Goal: Obtain resource: Download file/media

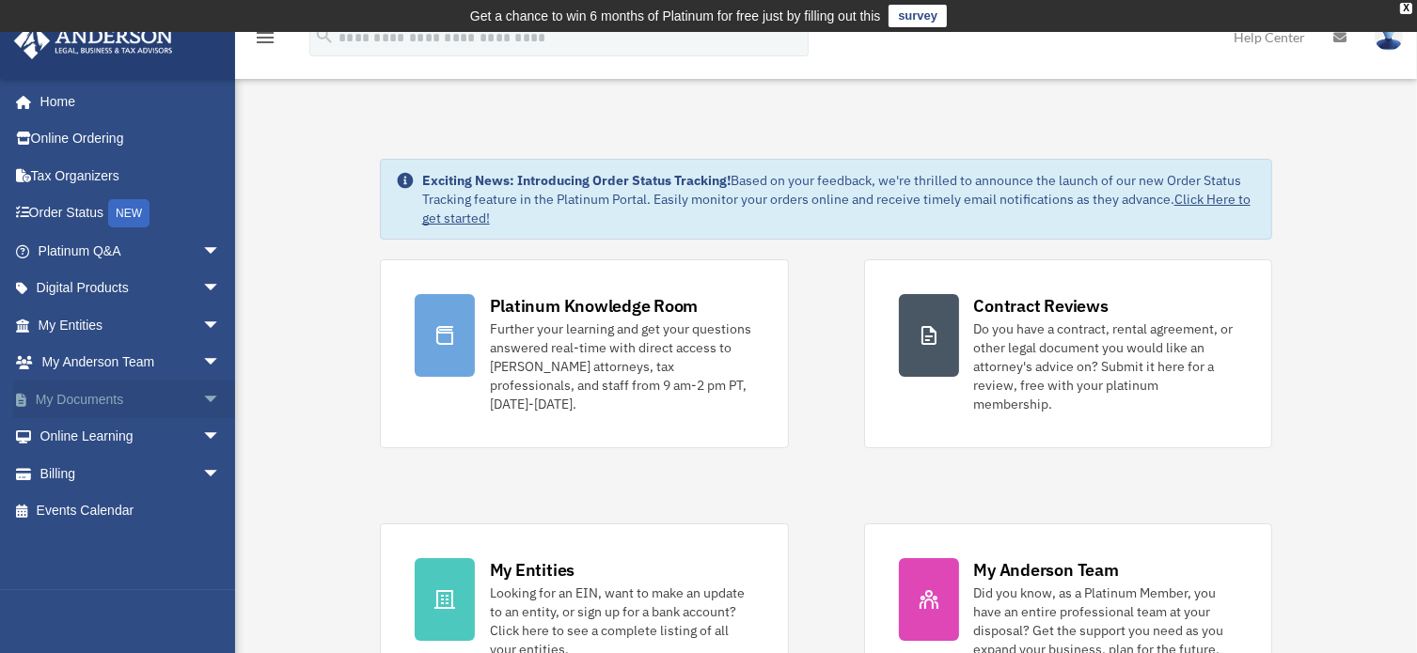
click at [202, 400] on span "arrow_drop_down" at bounding box center [221, 400] width 38 height 39
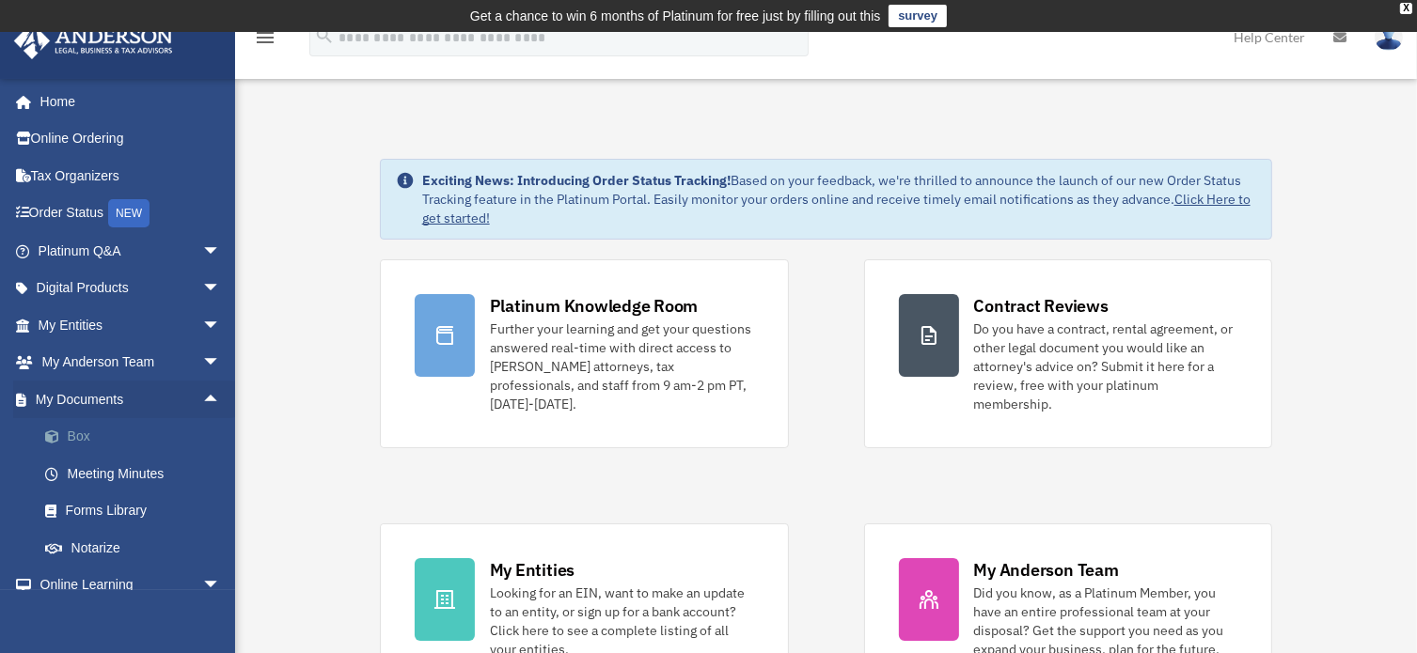
click at [81, 441] on link "Box" at bounding box center [137, 437] width 223 height 38
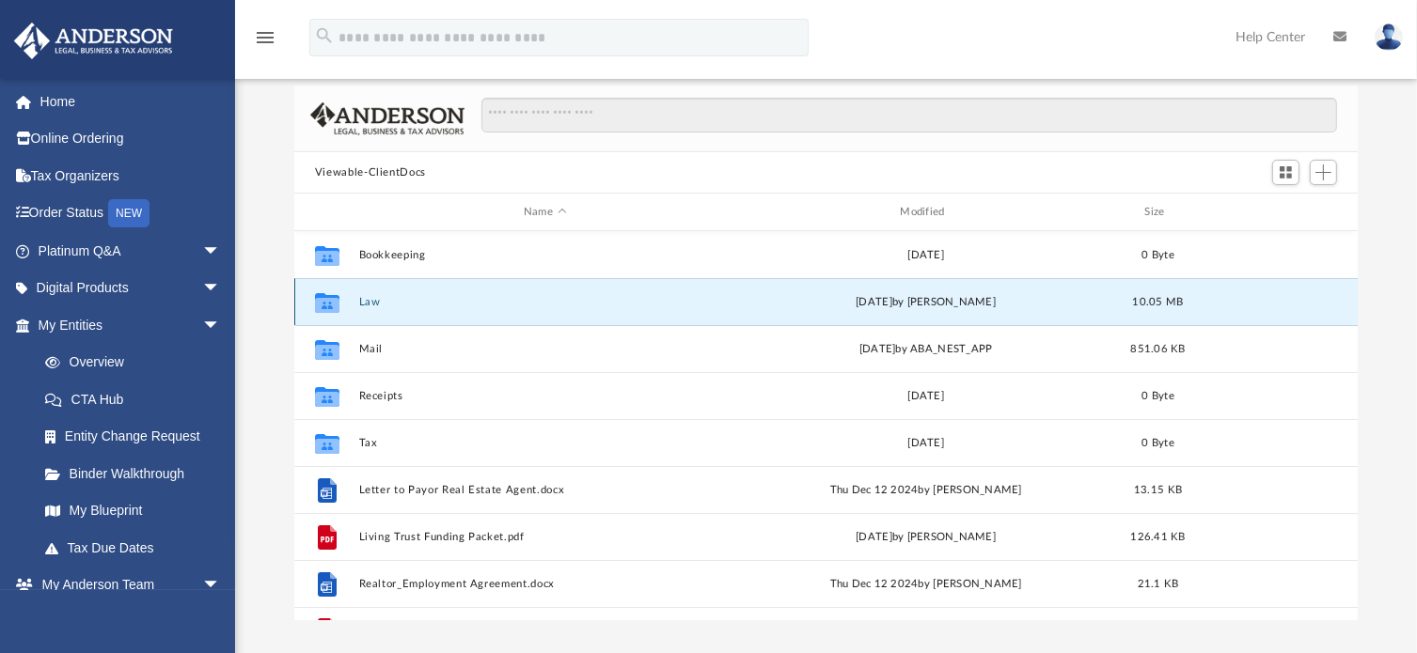
click at [385, 302] on button "Law" at bounding box center [544, 302] width 372 height 12
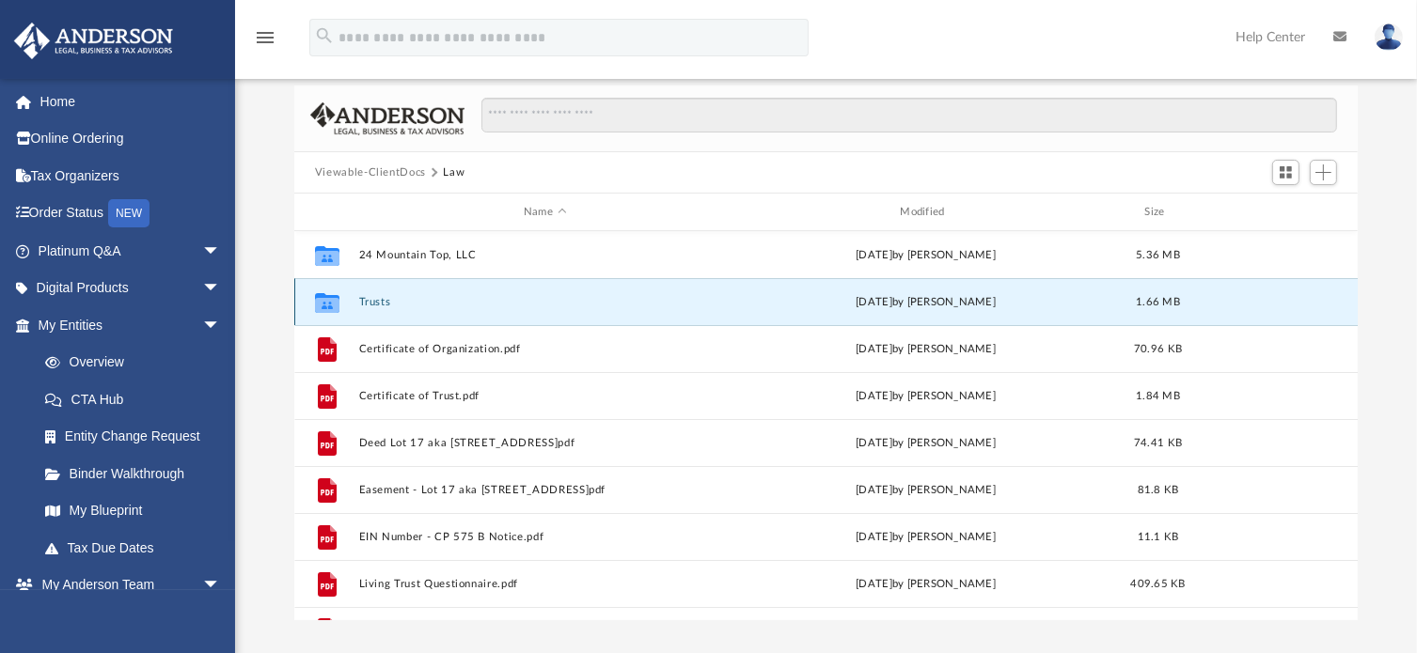
click at [384, 300] on button "Trusts" at bounding box center [544, 302] width 372 height 12
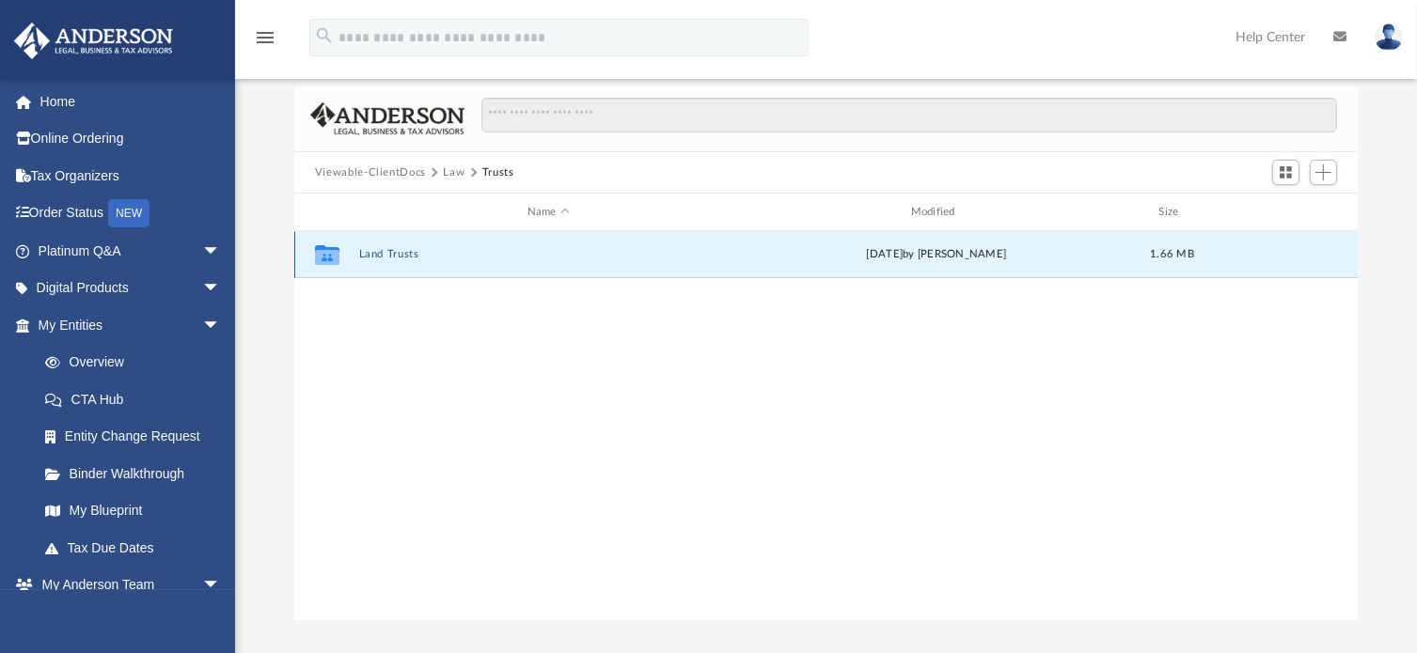
click at [396, 254] on button "Land Trusts" at bounding box center [548, 254] width 380 height 12
click at [391, 253] on button "Land Trust - Mountain Top Escape Trust" at bounding box center [548, 254] width 380 height 12
click at [387, 255] on button "Mountain Top Escape Trust.pdf" at bounding box center [548, 254] width 380 height 12
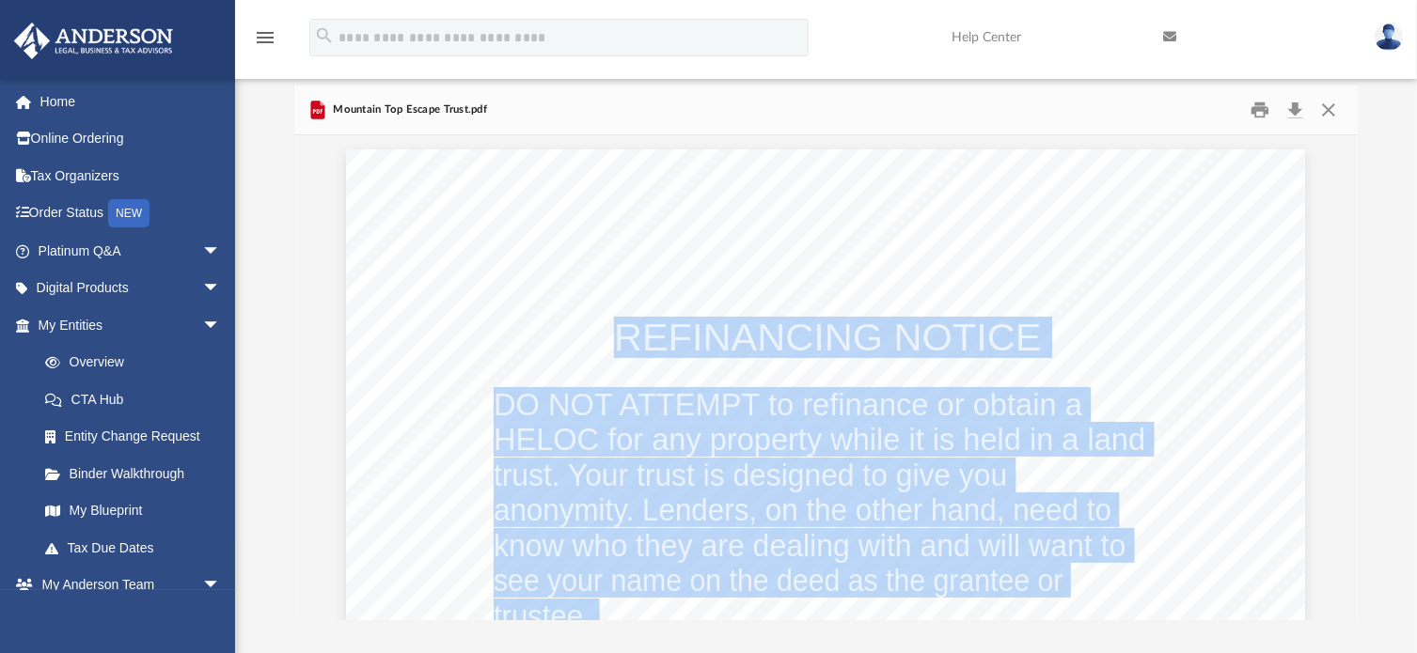
drag, startPoint x: 910, startPoint y: 456, endPoint x: 489, endPoint y: 144, distance: 524.3
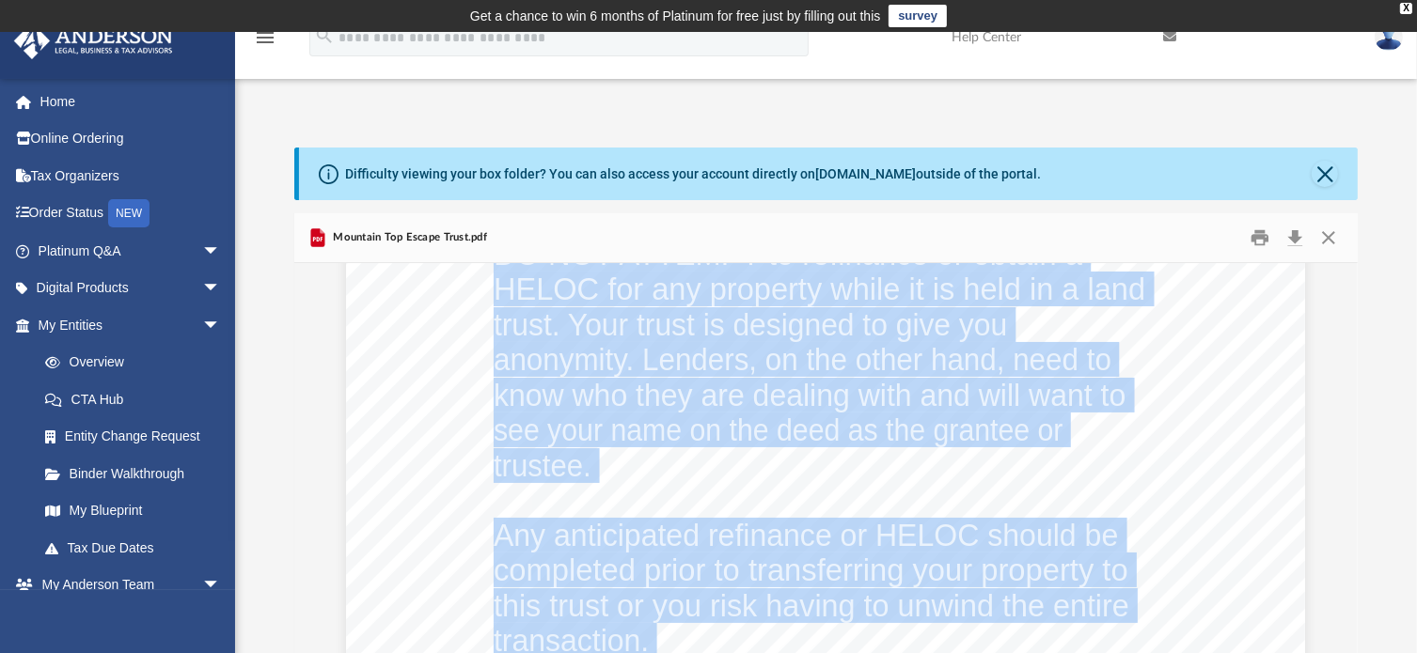
scroll to position [245, 0]
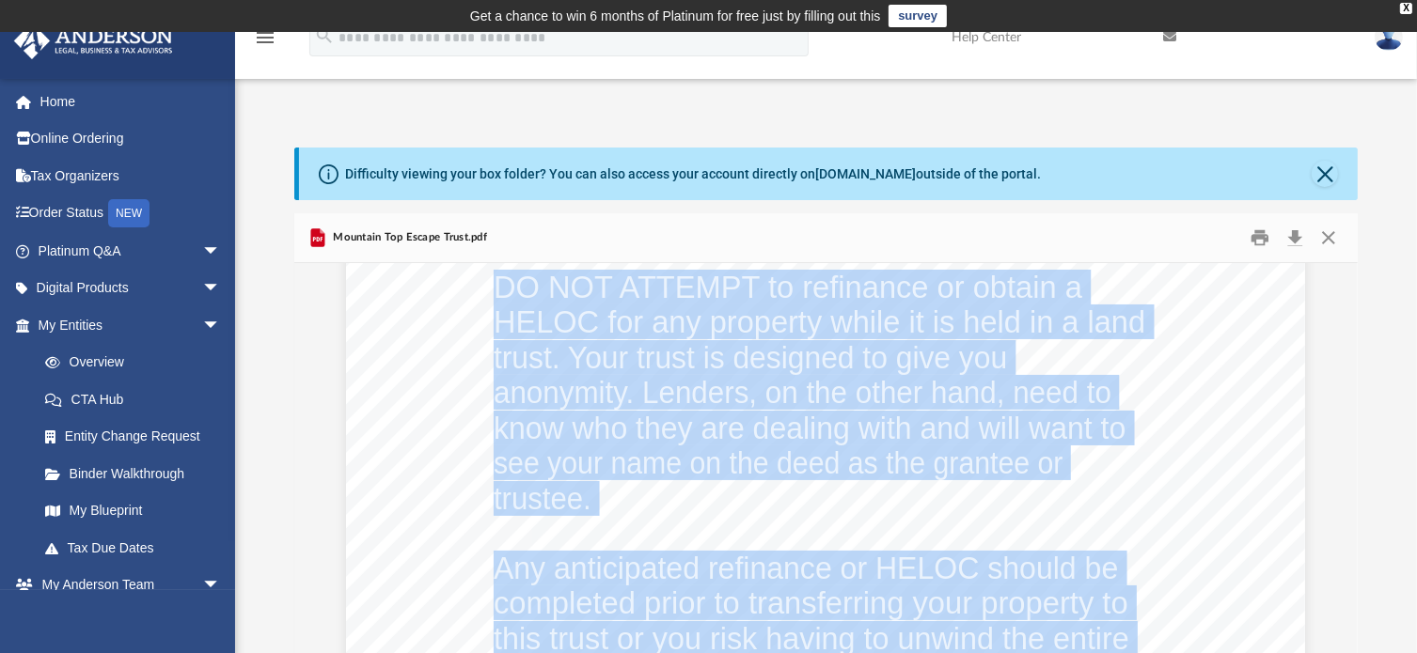
click at [1227, 531] on div "REFINANCING NOTICE DO NOT ATTEMPT to refinance or obtain a HELOC for any proper…" at bounding box center [825, 652] width 959 height 1241
click at [998, 560] on span "Any anticipated refinance or HELOC should be" at bounding box center [806, 569] width 624 height 31
click at [1079, 561] on span "Any anticipated refinance or HELOC should be" at bounding box center [806, 569] width 624 height 31
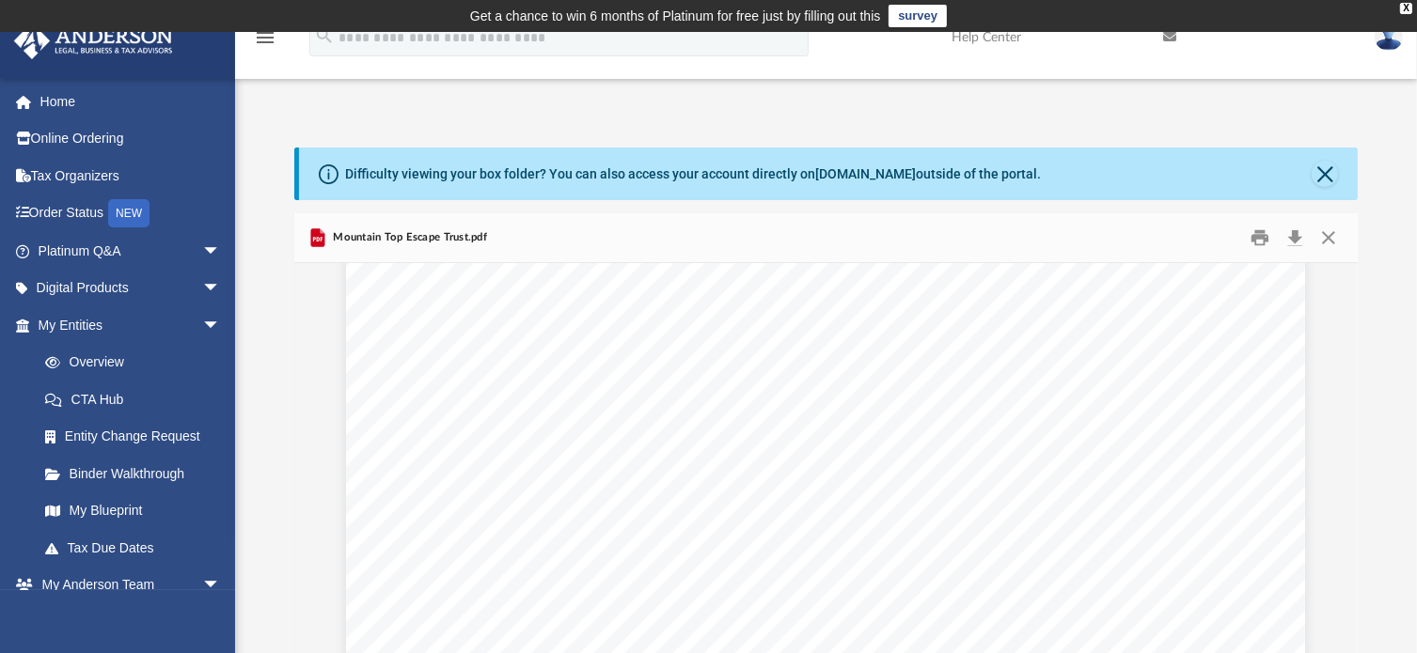
click at [1209, 503] on div "REFINANCING NOTICE DO NOT ATTEMPT to refinance or obtain a HELOC for any proper…" at bounding box center [825, 652] width 959 height 1241
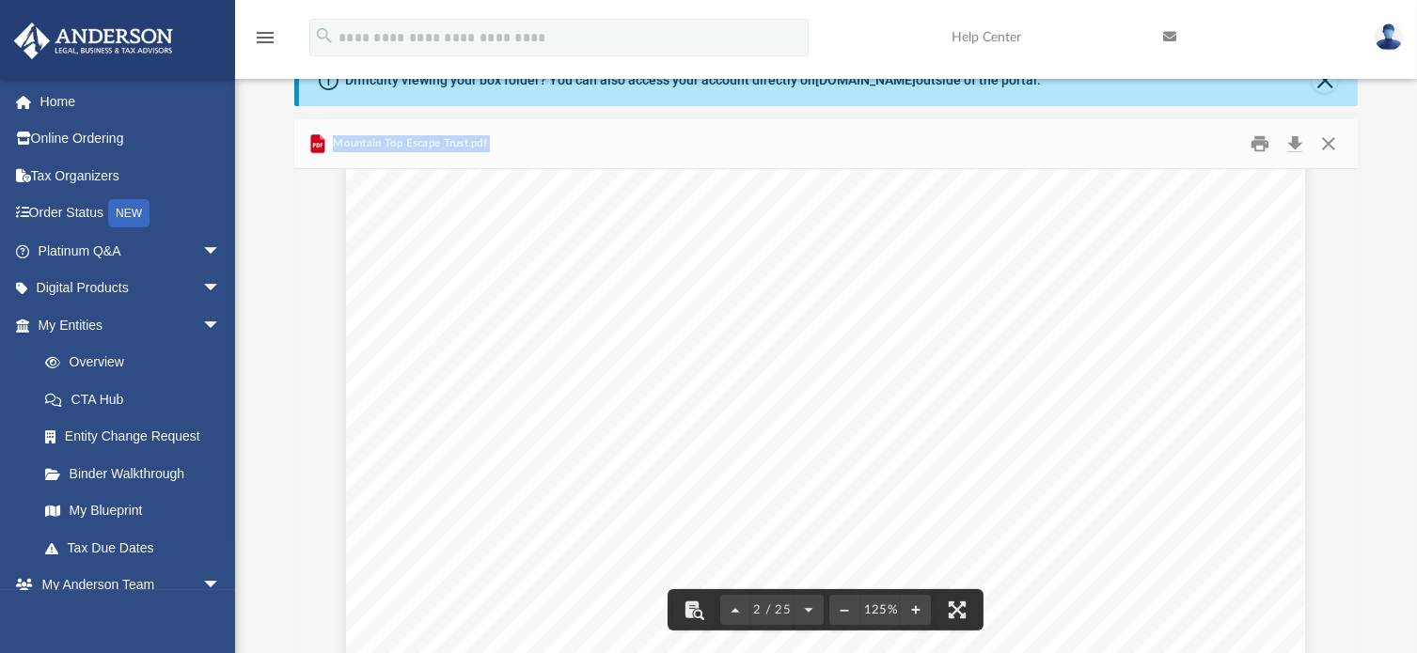
scroll to position [1779, 0]
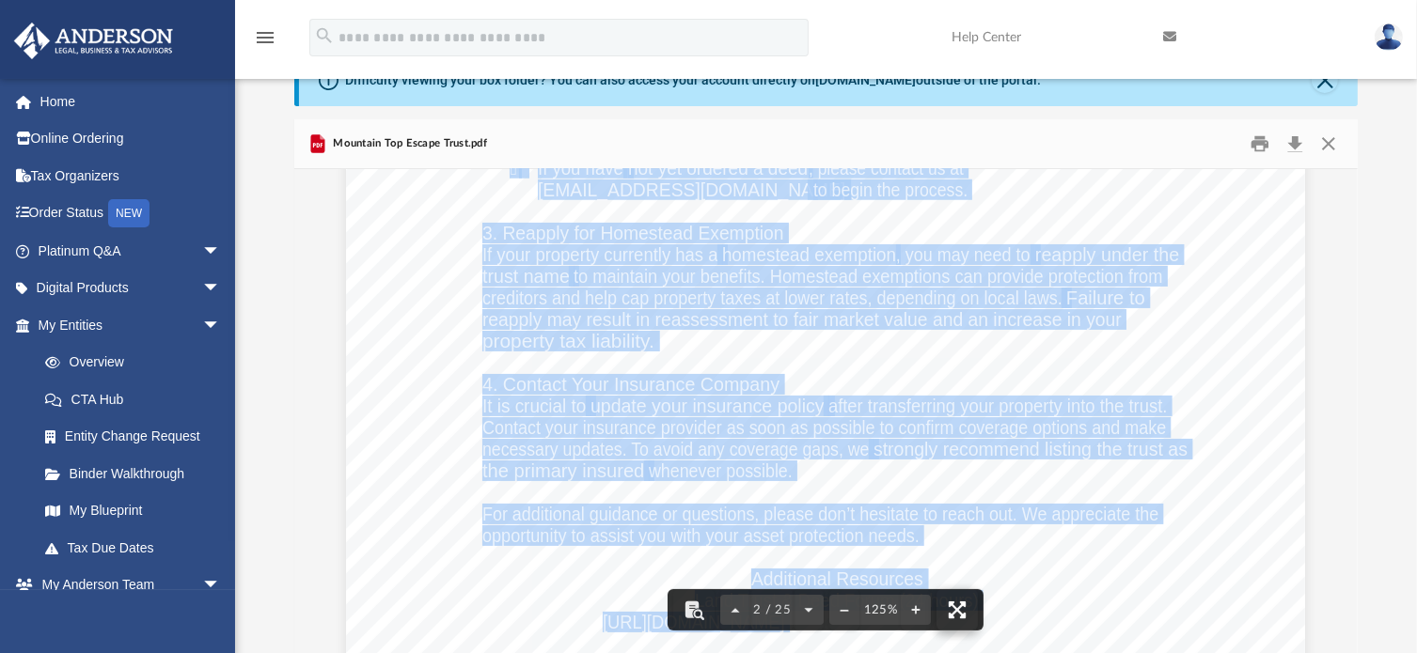
drag, startPoint x: 489, startPoint y: 304, endPoint x: 959, endPoint y: 618, distance: 565.4
click at [959, 618] on div "REFINANCING NOTICE DO NOT ATTEMPT to refinance or obtain a HELOC for any proper…" at bounding box center [825, 411] width 1063 height 485
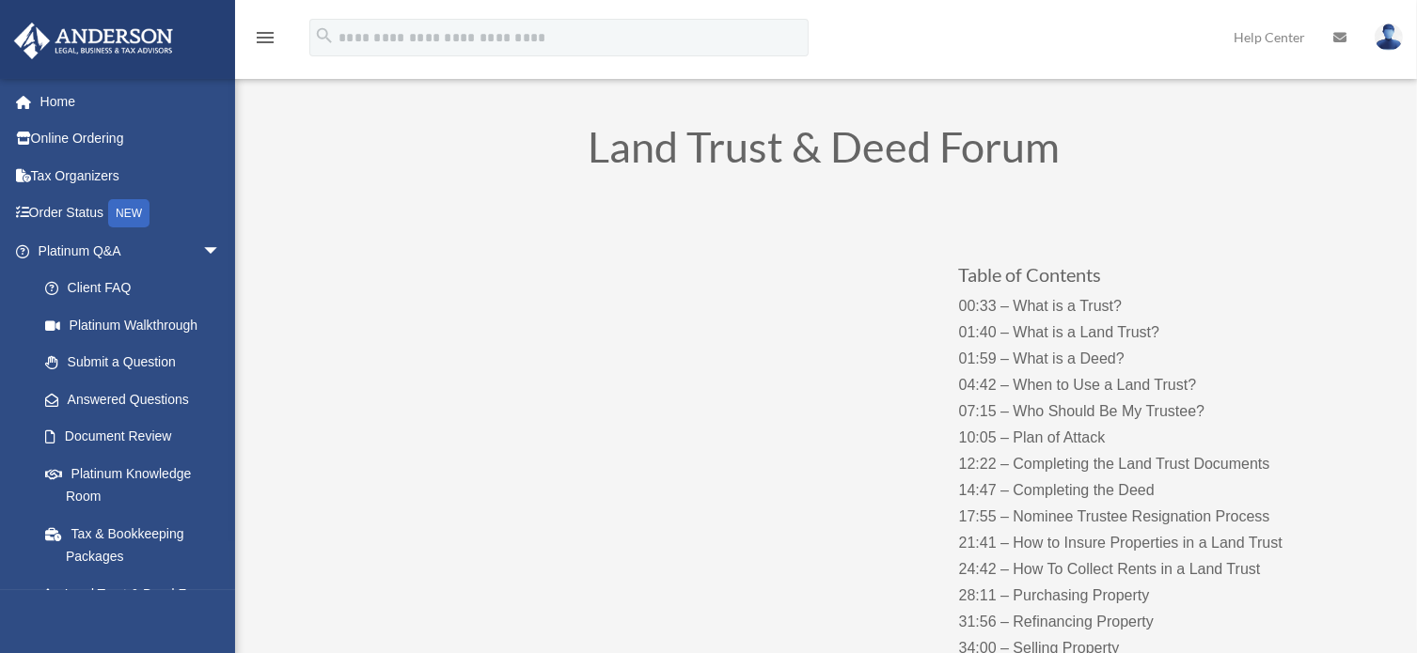
scroll to position [81, 0]
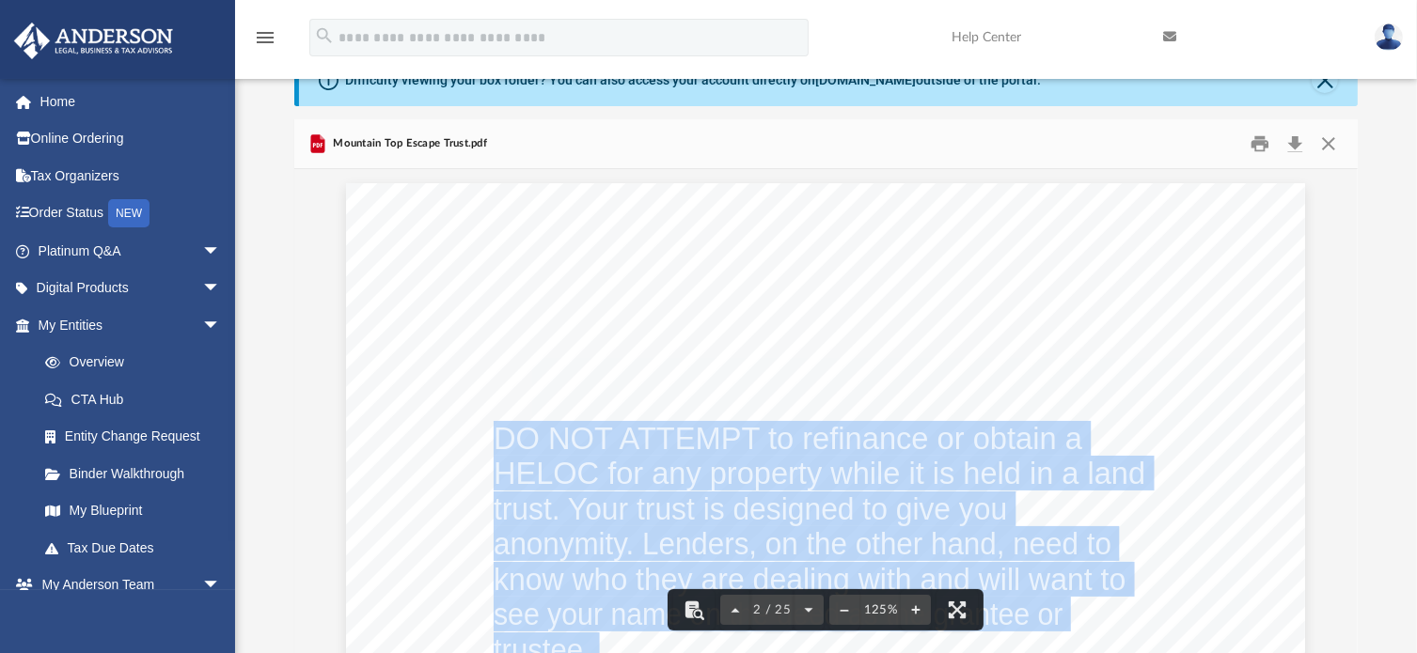
scroll to position [1779, 0]
